Goal: Transaction & Acquisition: Purchase product/service

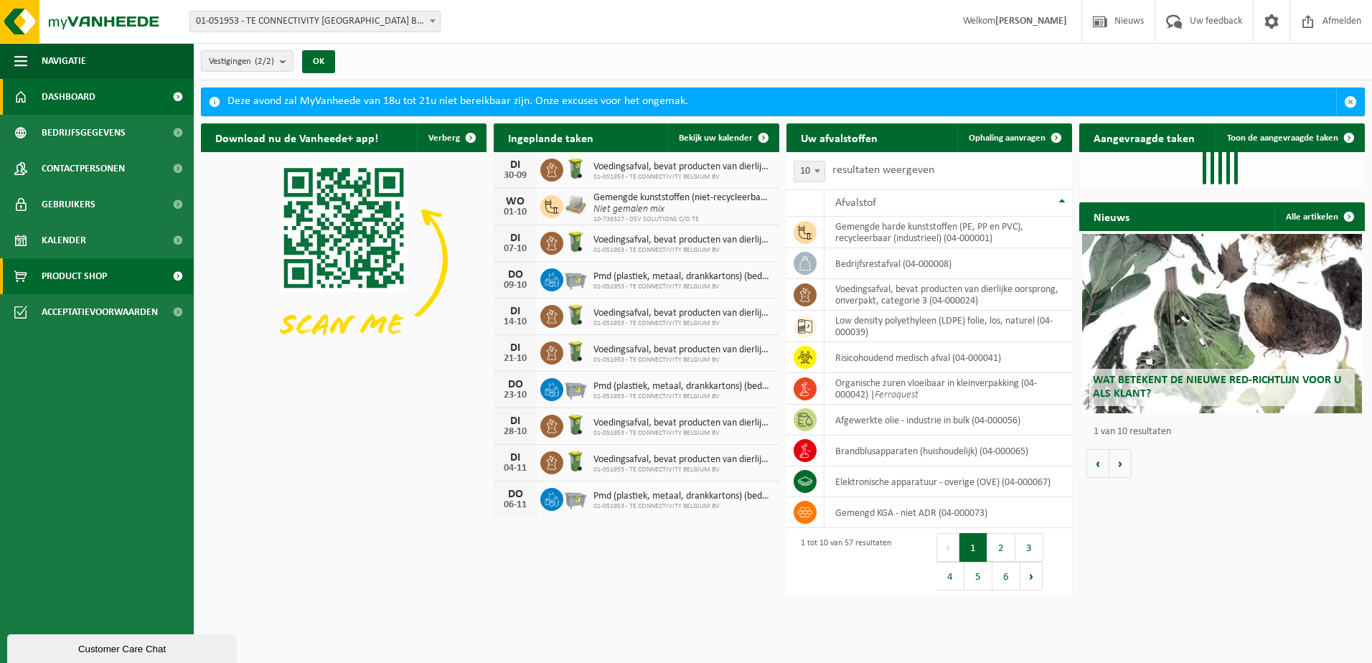
click at [86, 270] on span "Product Shop" at bounding box center [74, 276] width 65 height 36
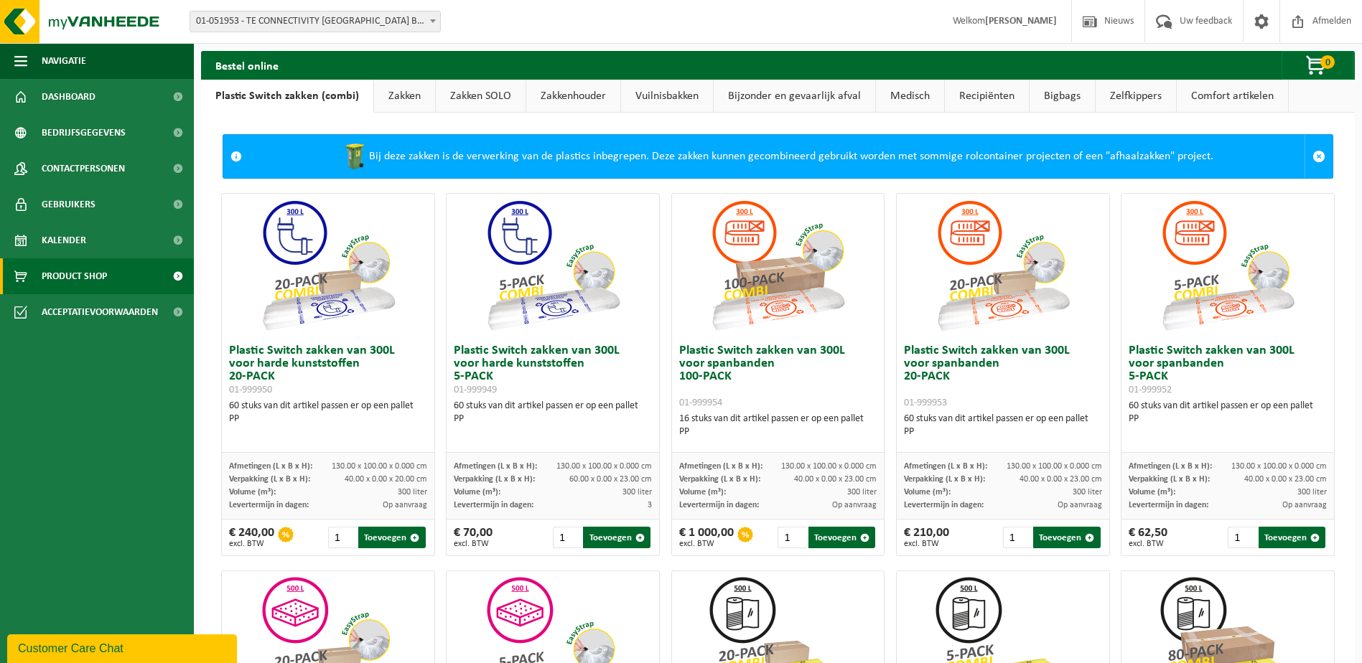
click at [791, 89] on link "Bijzonder en gevaarlijk afval" at bounding box center [795, 96] width 162 height 33
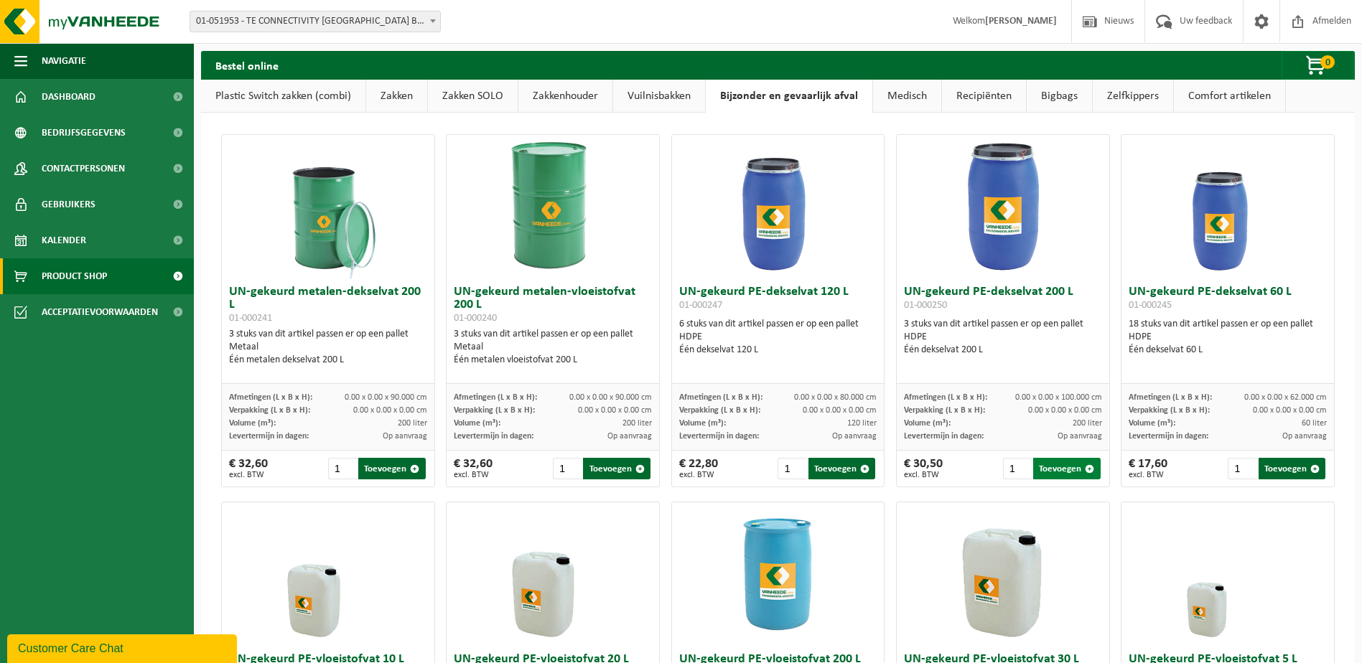
click at [1043, 469] on button "Toevoegen" at bounding box center [1066, 469] width 67 height 22
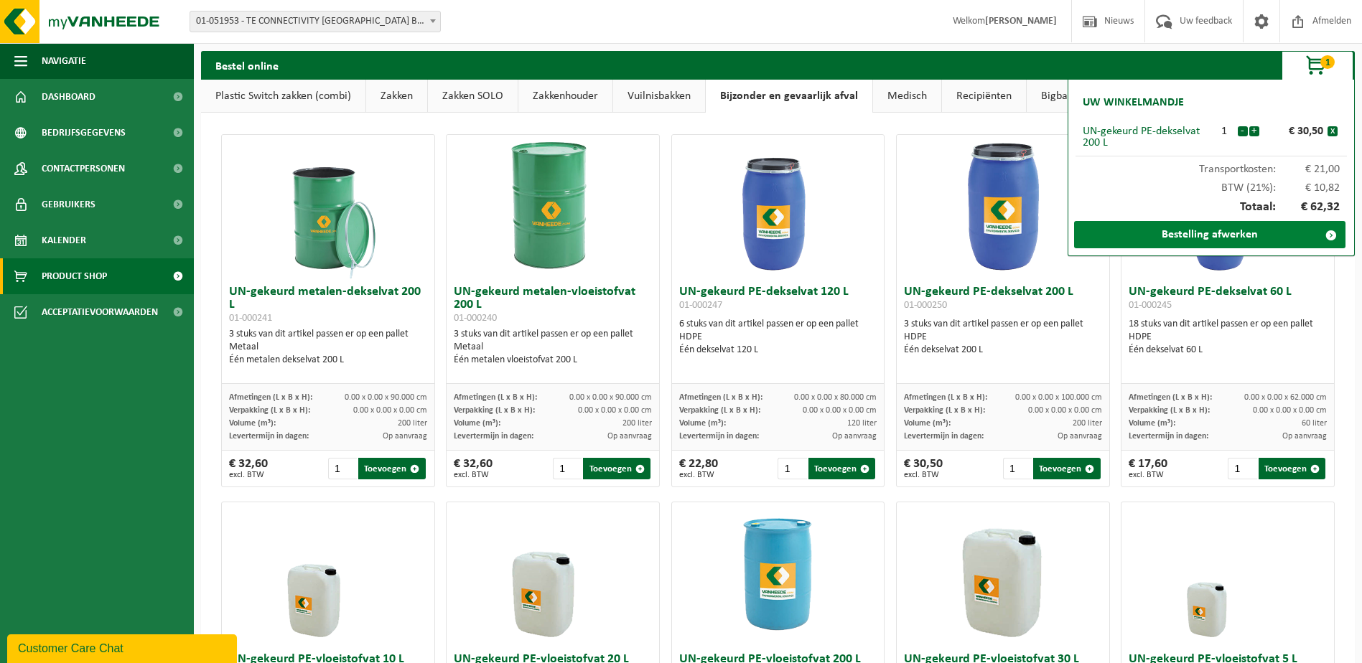
click at [1268, 238] on link "Bestelling afwerken" at bounding box center [1209, 234] width 271 height 27
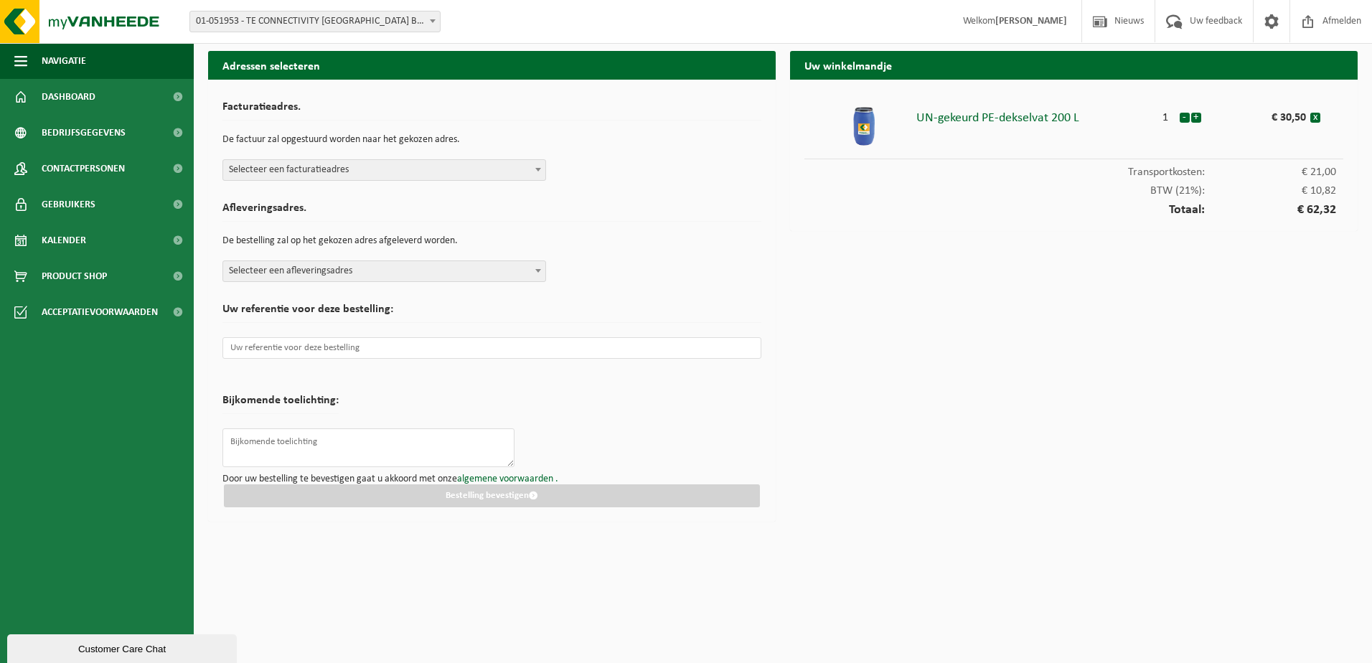
click at [535, 168] on b at bounding box center [538, 170] width 6 height 4
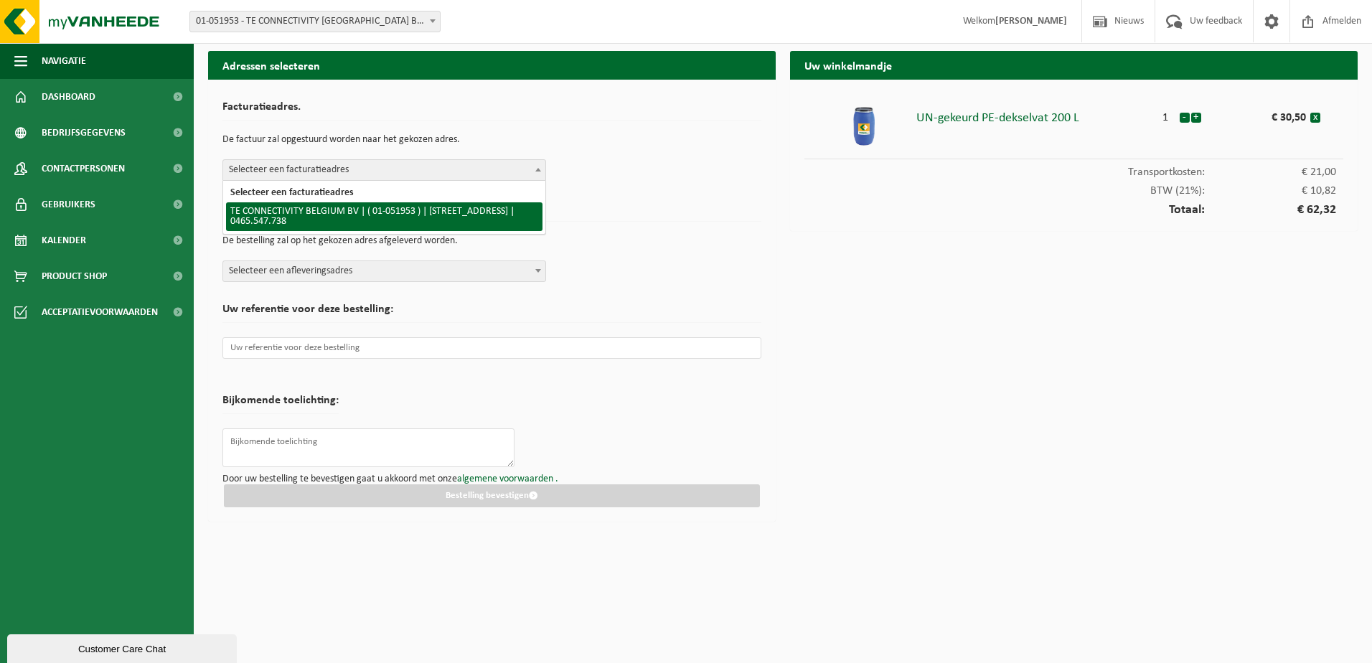
select select "253"
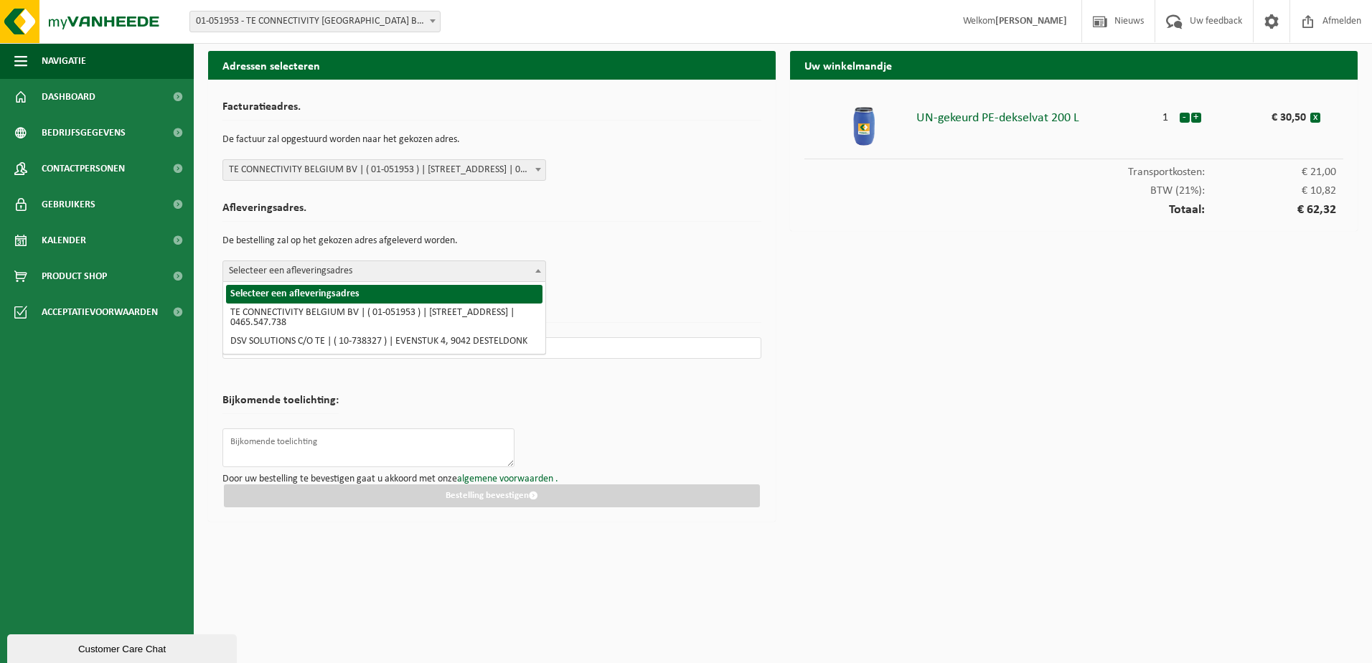
click at [516, 270] on span "Selecteer een afleveringsadres" at bounding box center [384, 271] width 322 height 20
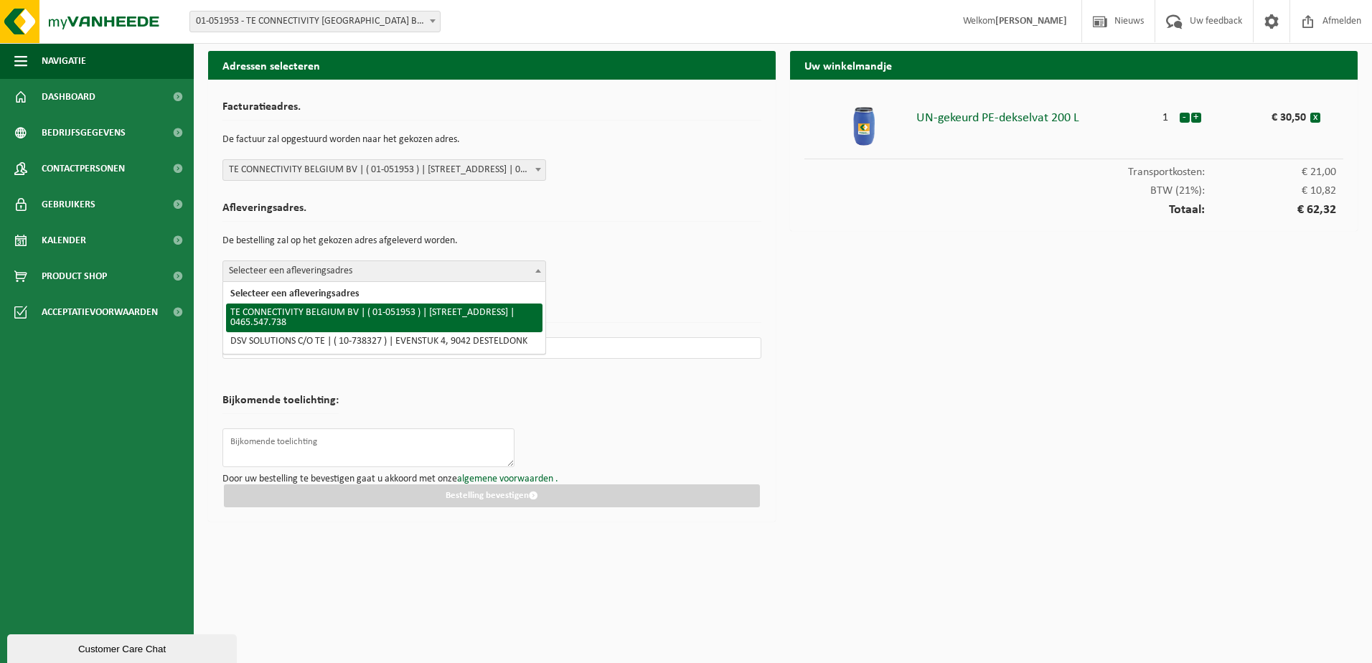
select select "253"
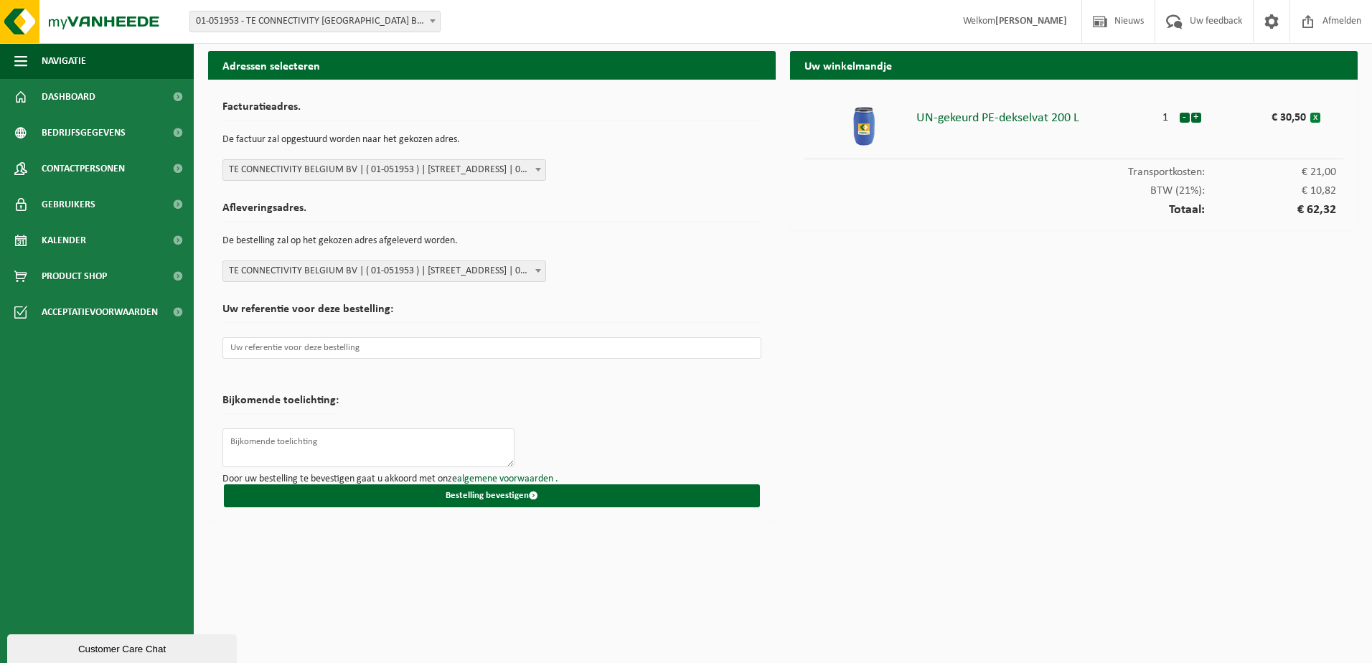
click at [1317, 118] on button "x" at bounding box center [1316, 118] width 10 height 10
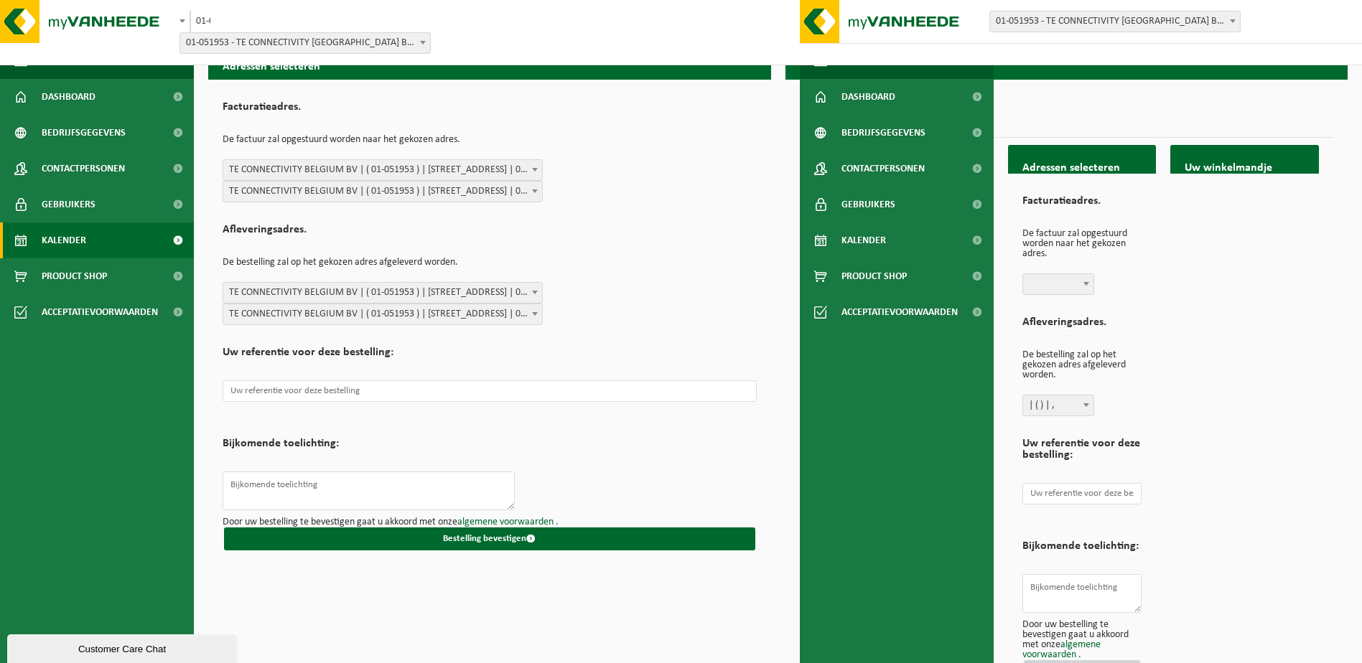
click at [89, 240] on link "Kalender" at bounding box center [97, 241] width 194 height 36
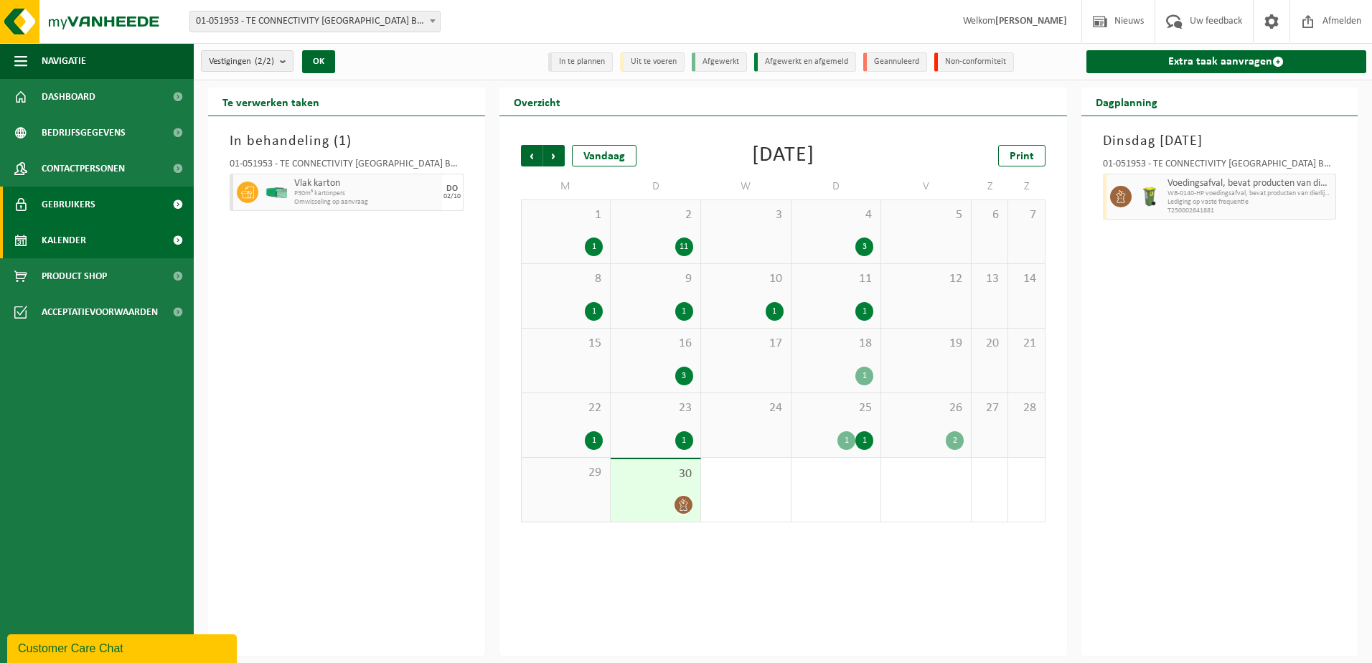
click at [75, 207] on span "Gebruikers" at bounding box center [69, 205] width 54 height 36
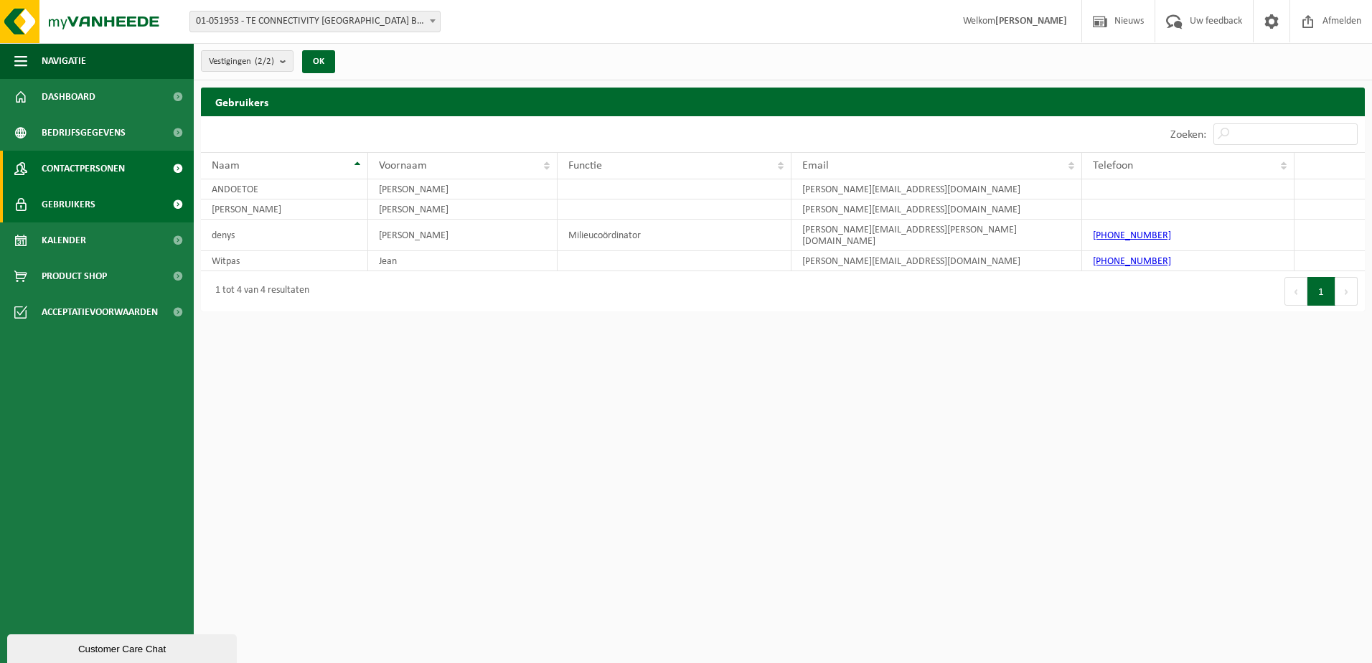
click at [100, 171] on span "Contactpersonen" at bounding box center [83, 169] width 83 height 36
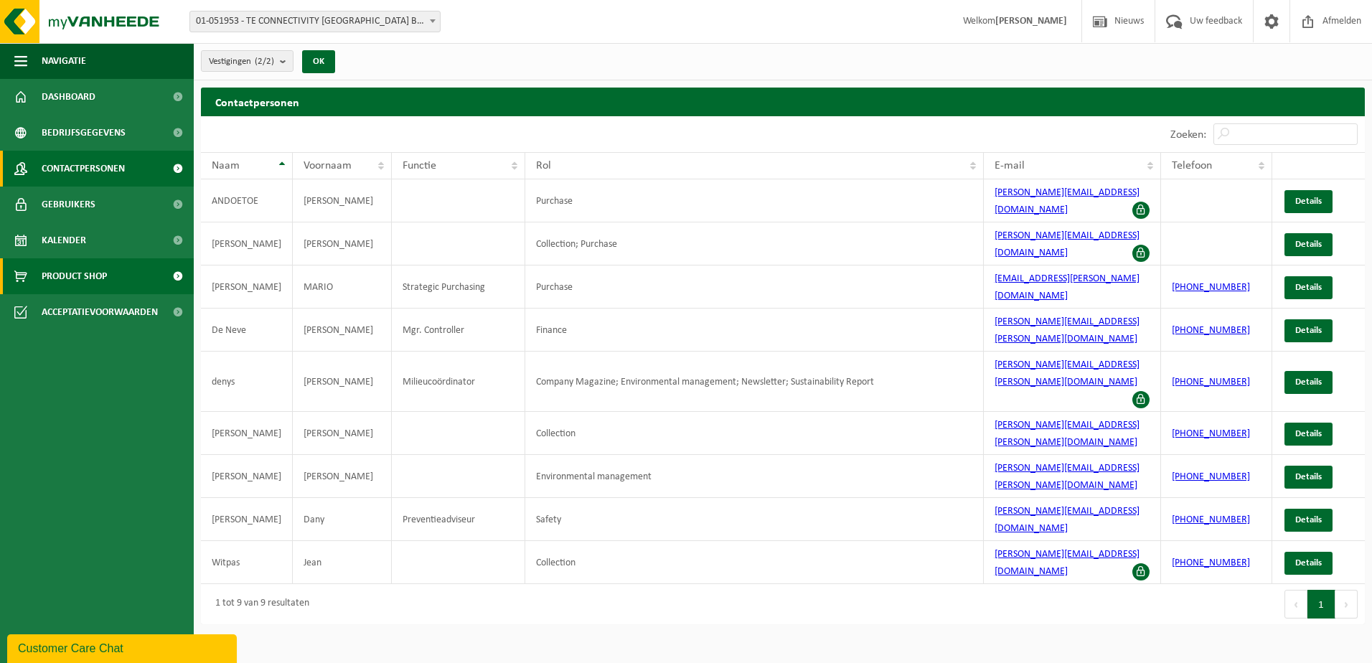
click at [81, 274] on span "Product Shop" at bounding box center [74, 276] width 65 height 36
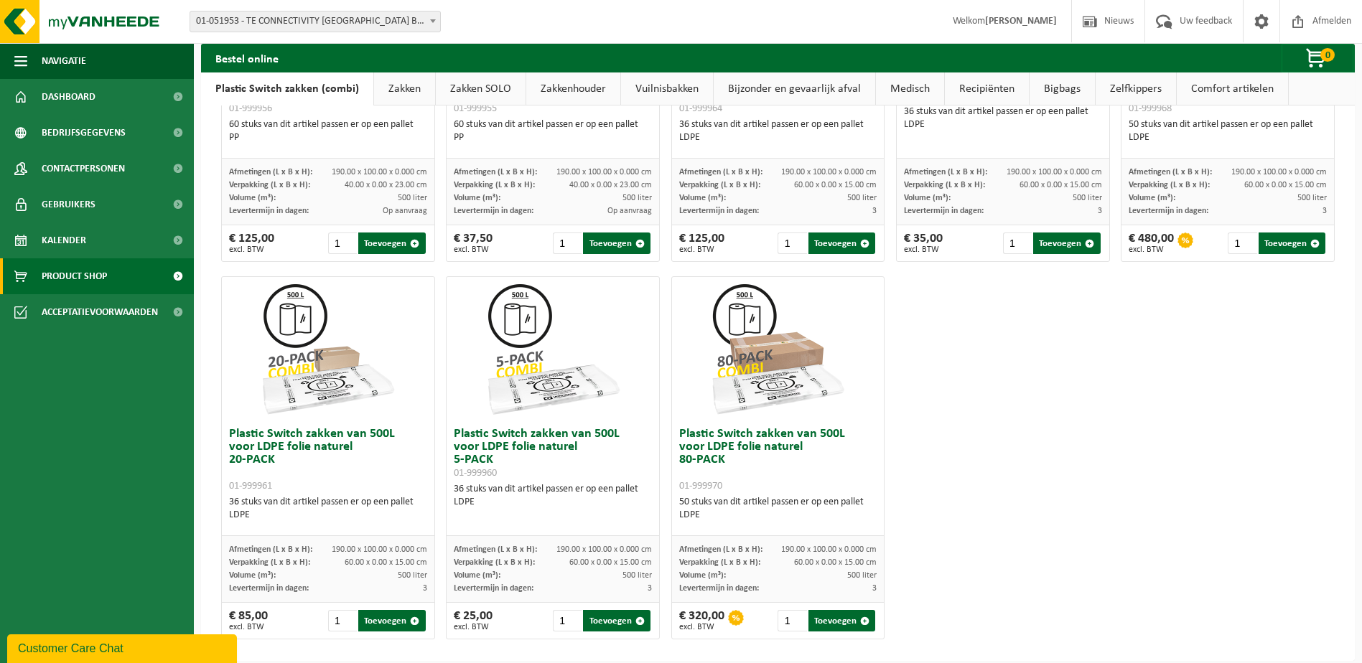
scroll to position [684, 0]
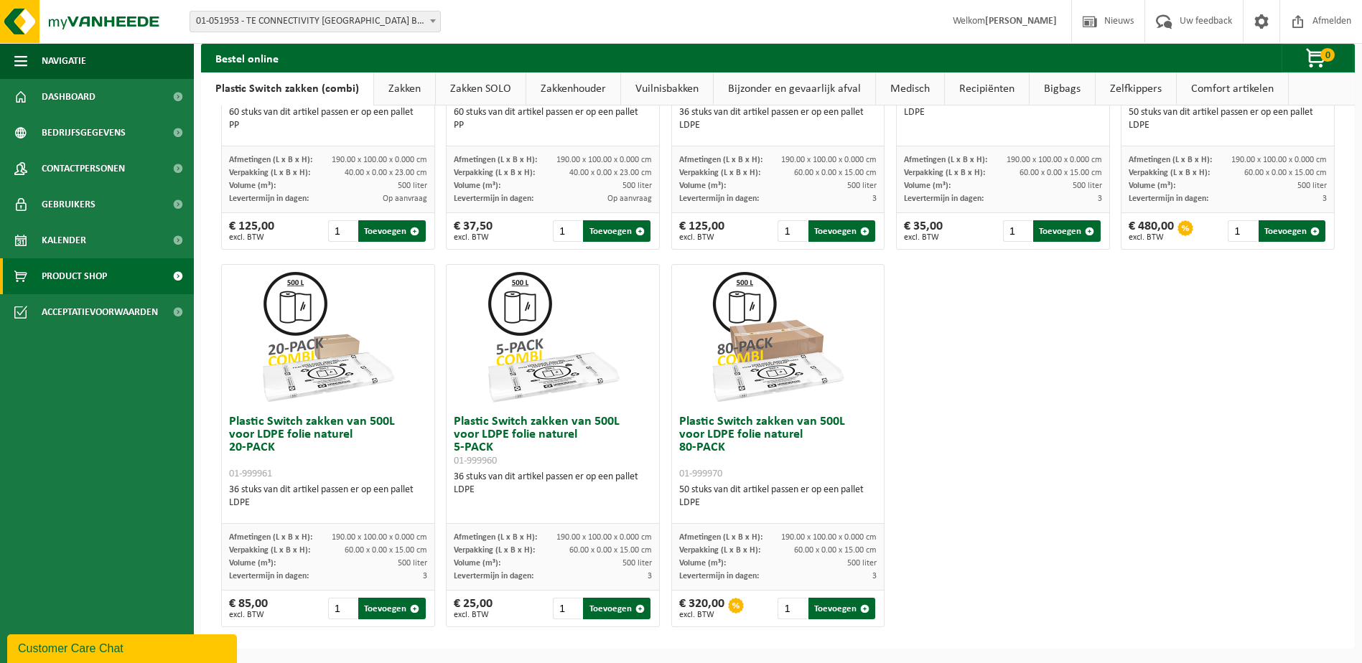
drag, startPoint x: 713, startPoint y: 446, endPoint x: 722, endPoint y: 472, distance: 27.5
click at [722, 472] on h3 "Plastic Switch zakken van 500L voor LDPE folie naturel 80-PACK 01-999970" at bounding box center [778, 448] width 198 height 65
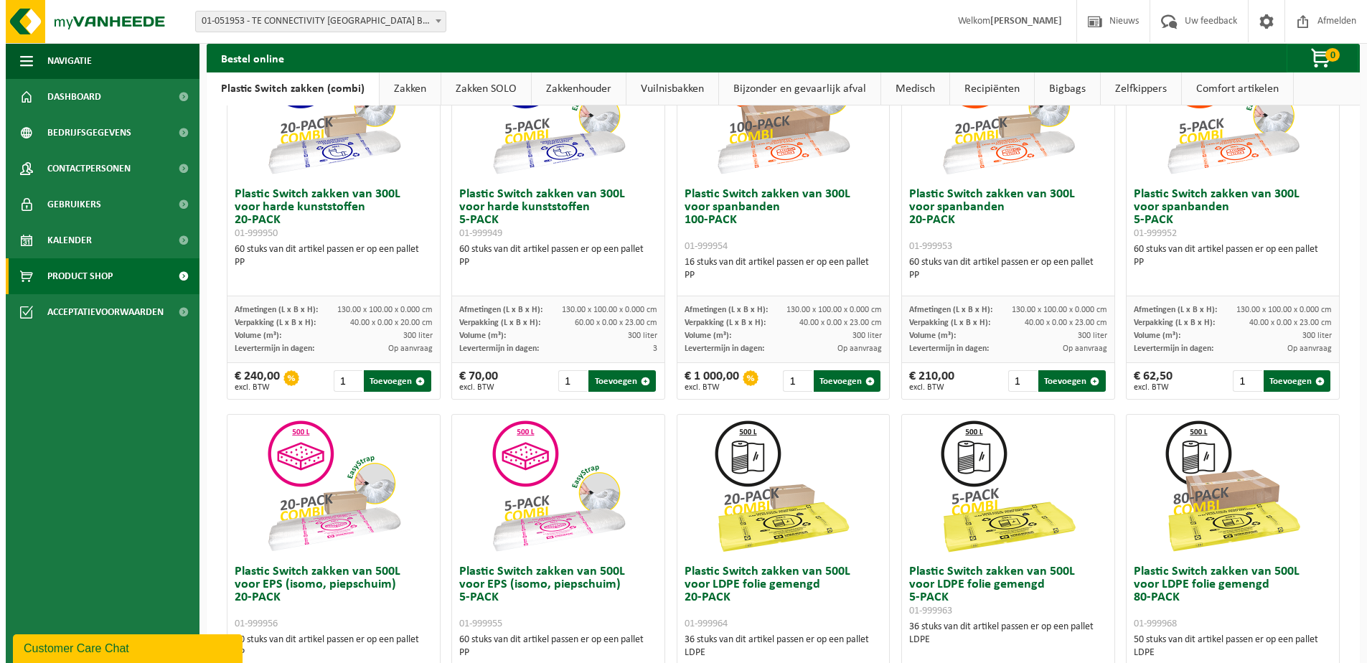
scroll to position [0, 0]
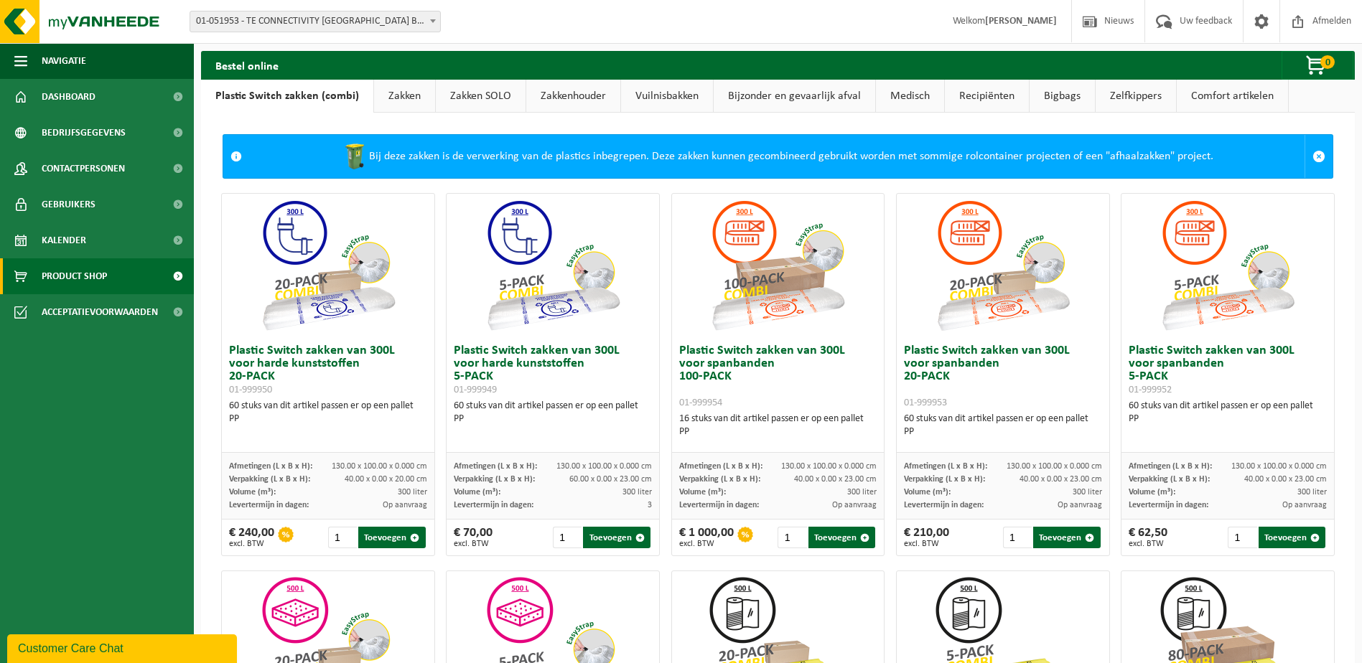
click at [1062, 93] on link "Bigbags" at bounding box center [1061, 96] width 65 height 33
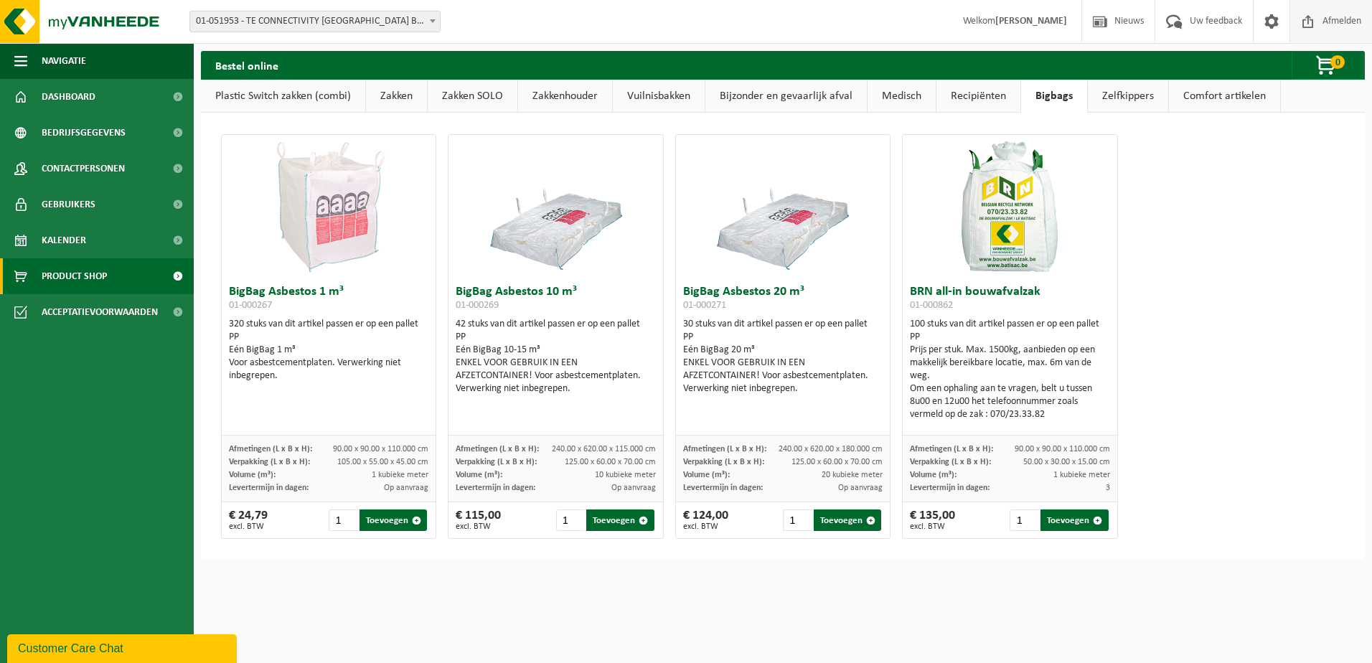
click at [1334, 20] on span "Afmelden" at bounding box center [1342, 21] width 46 height 42
